Goal: Task Accomplishment & Management: Use online tool/utility

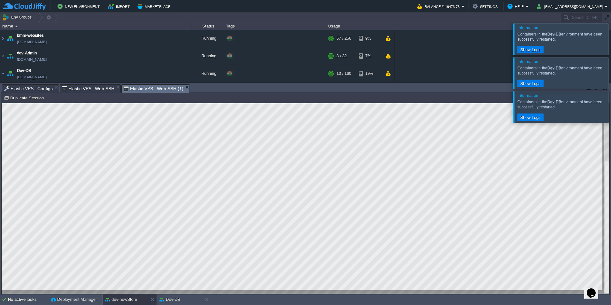
scroll to position [22, 0]
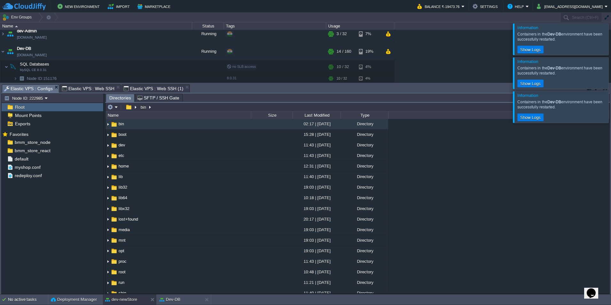
click at [35, 89] on span "Elastic VPS : Configs" at bounding box center [28, 89] width 49 height 8
click at [50, 141] on div "bmm_store_node" at bounding box center [53, 142] width 102 height 8
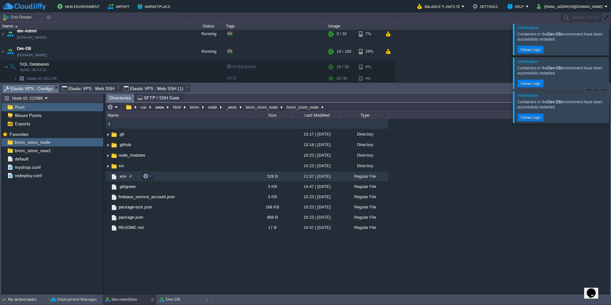
click at [121, 177] on span ".env" at bounding box center [123, 176] width 10 height 5
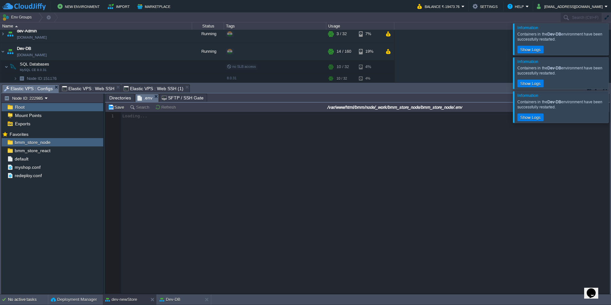
scroll to position [2, 0]
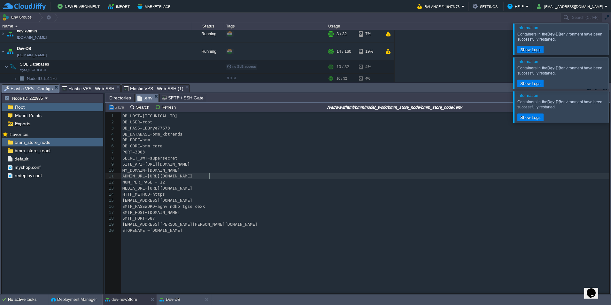
click at [253, 179] on pre "ADMIN_URL=[URL][DOMAIN_NAME]" at bounding box center [366, 176] width 491 height 6
type textarea "DB_HOST=[TECHNICAL_ID] DB_USER=root DB_PASS=LEQrye77673 DB_DATABASE=bmm_kbtrend…"
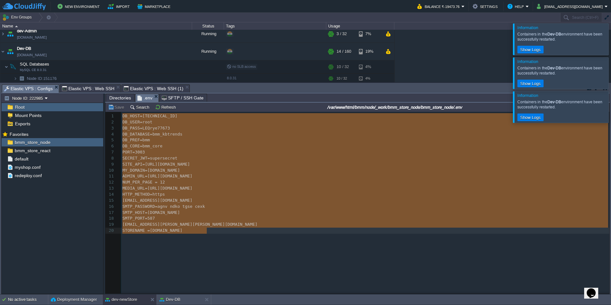
drag, startPoint x: 141, startPoint y: 85, endPoint x: 141, endPoint y: 82, distance: 3.3
click at [141, 85] on span "Elastic VPS : Web SSH (1)" at bounding box center [153, 89] width 59 height 8
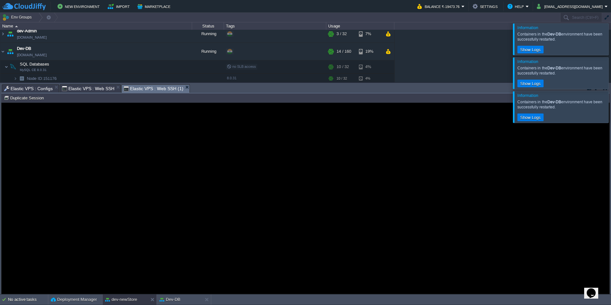
click at [82, 87] on span "Elastic VPS : Web SSH" at bounding box center [88, 89] width 53 height 8
click at [30, 87] on span "Elastic VPS : Configs" at bounding box center [28, 89] width 49 height 8
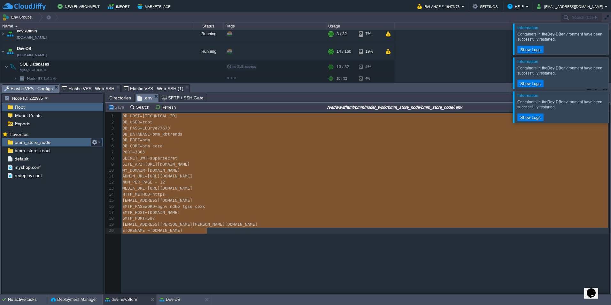
click at [68, 142] on div "bmm_store_node" at bounding box center [53, 142] width 102 height 8
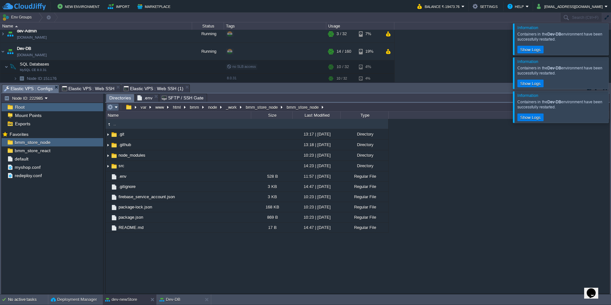
click at [119, 109] on table at bounding box center [112, 107] width 13 height 8
click at [135, 109] on em at bounding box center [131, 107] width 14 height 6
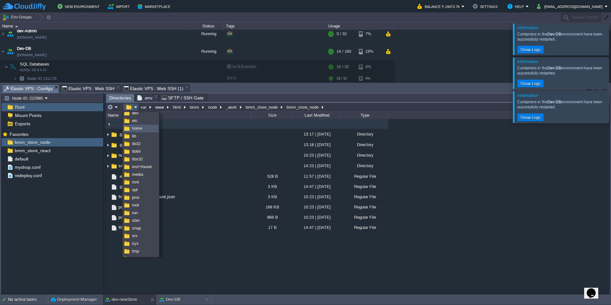
scroll to position [33, 0]
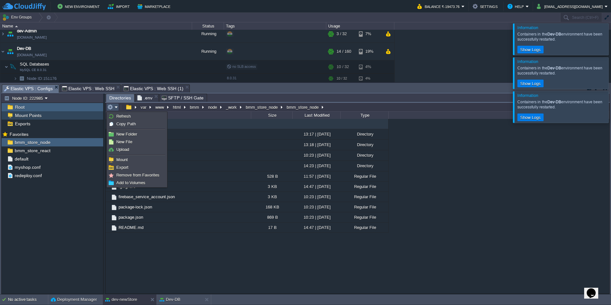
drag, startPoint x: 65, startPoint y: 116, endPoint x: 61, endPoint y: 121, distance: 5.8
